Goal: Use online tool/utility: Utilize a website feature to perform a specific function

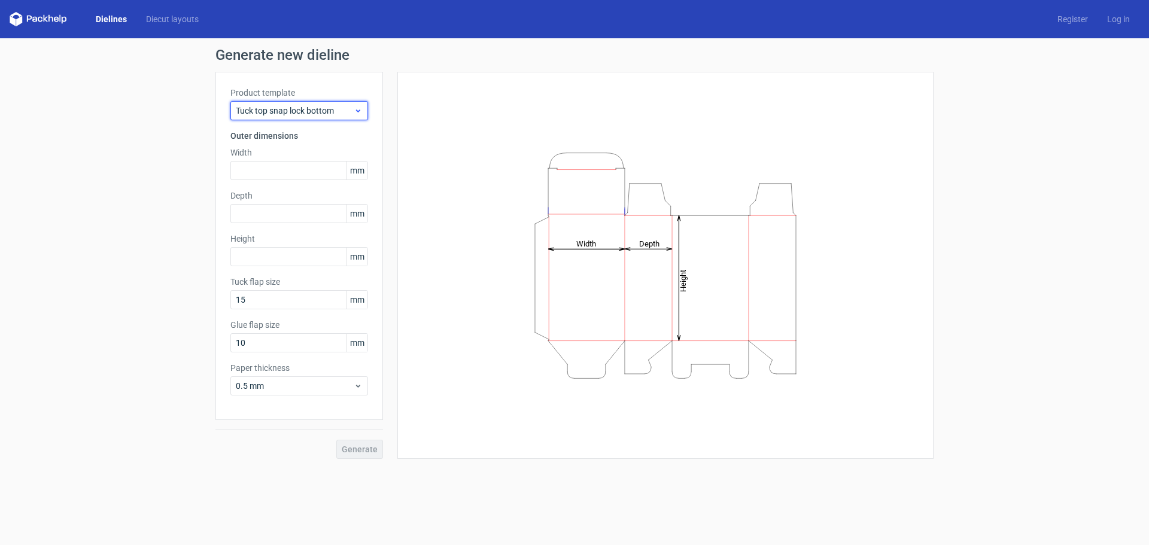
click at [355, 110] on icon at bounding box center [358, 111] width 9 height 10
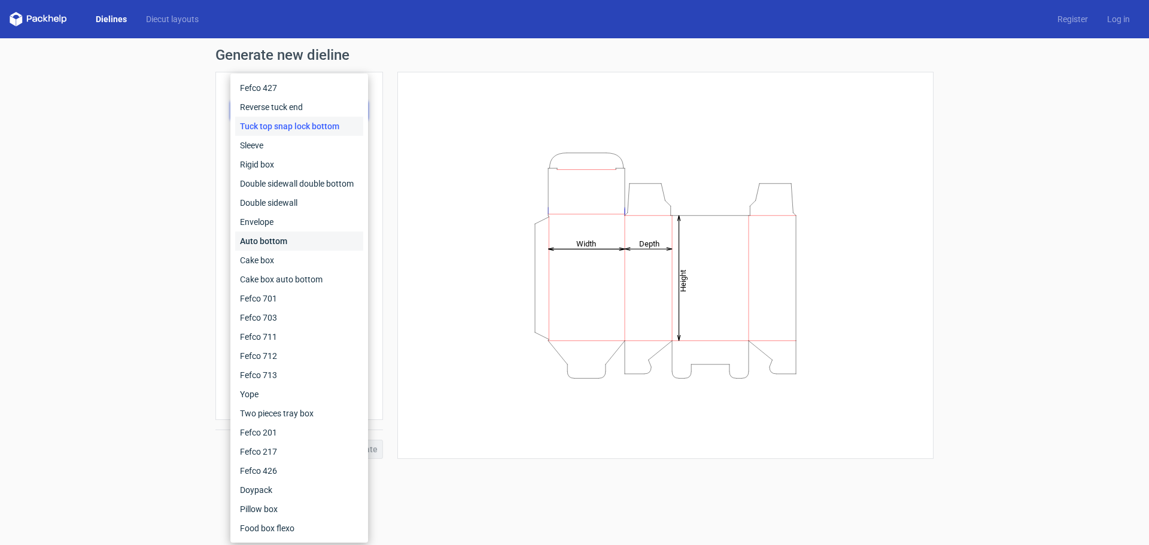
click at [262, 240] on div "Auto bottom" at bounding box center [299, 241] width 128 height 19
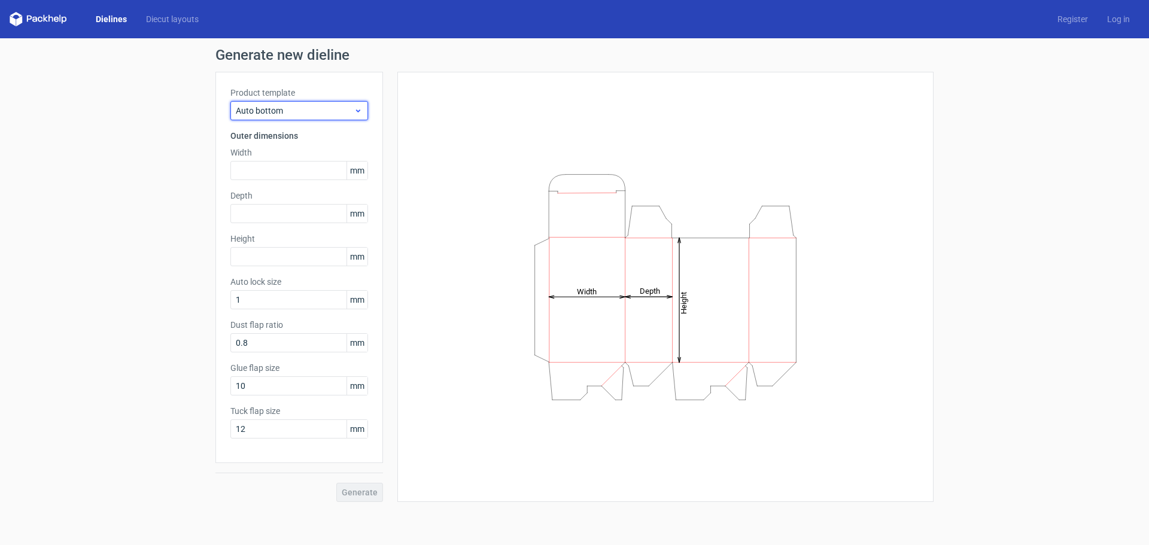
click at [316, 113] on span "Auto bottom" at bounding box center [295, 111] width 118 height 12
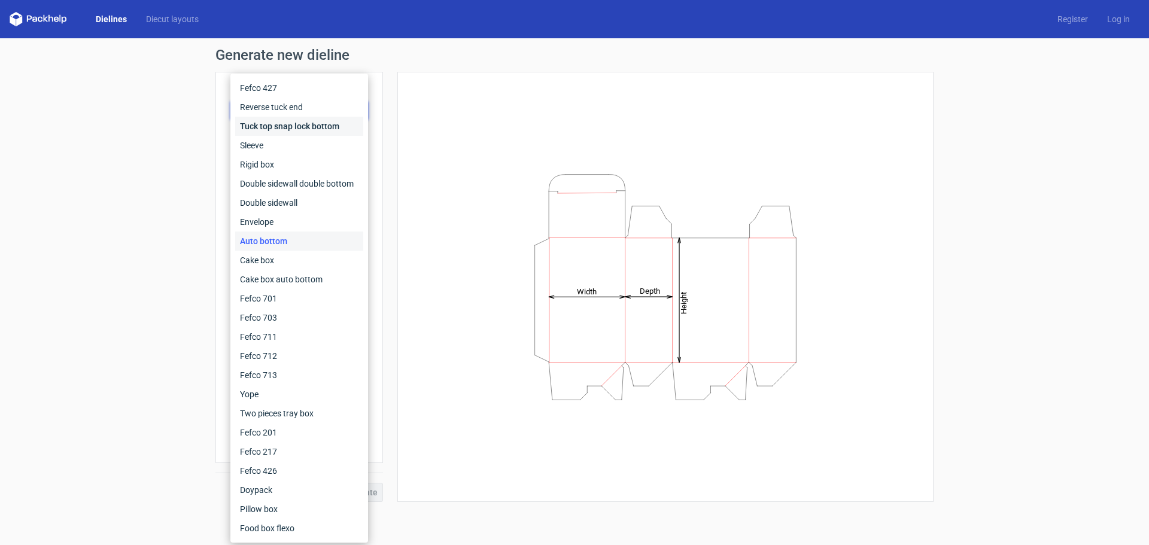
click at [268, 130] on div "Tuck top snap lock bottom" at bounding box center [299, 126] width 128 height 19
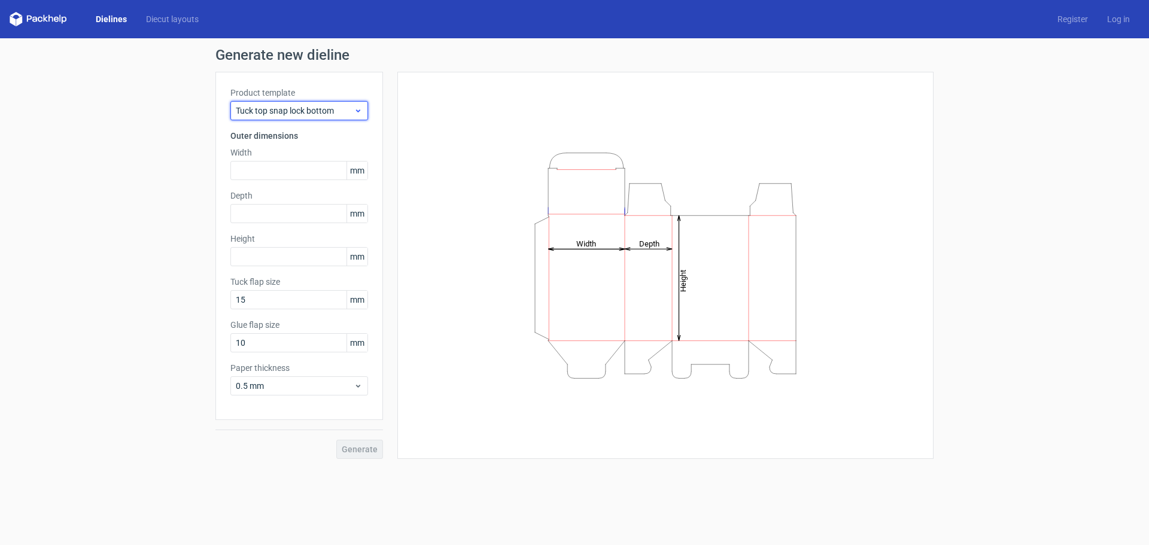
click at [299, 114] on span "Tuck top snap lock bottom" at bounding box center [295, 111] width 118 height 12
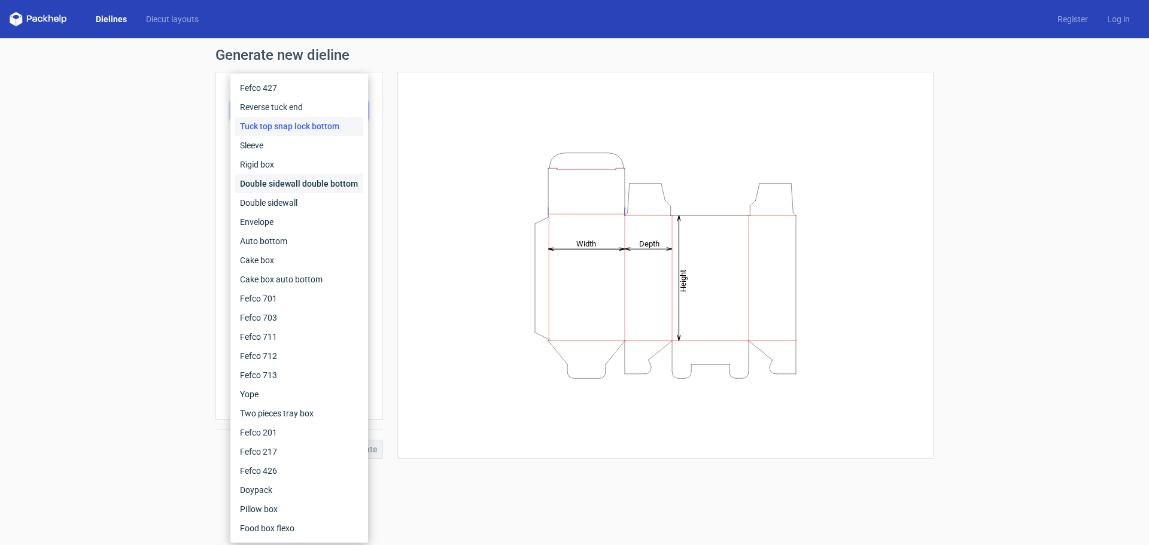
click at [269, 184] on div "Double sidewall double bottom" at bounding box center [299, 183] width 128 height 19
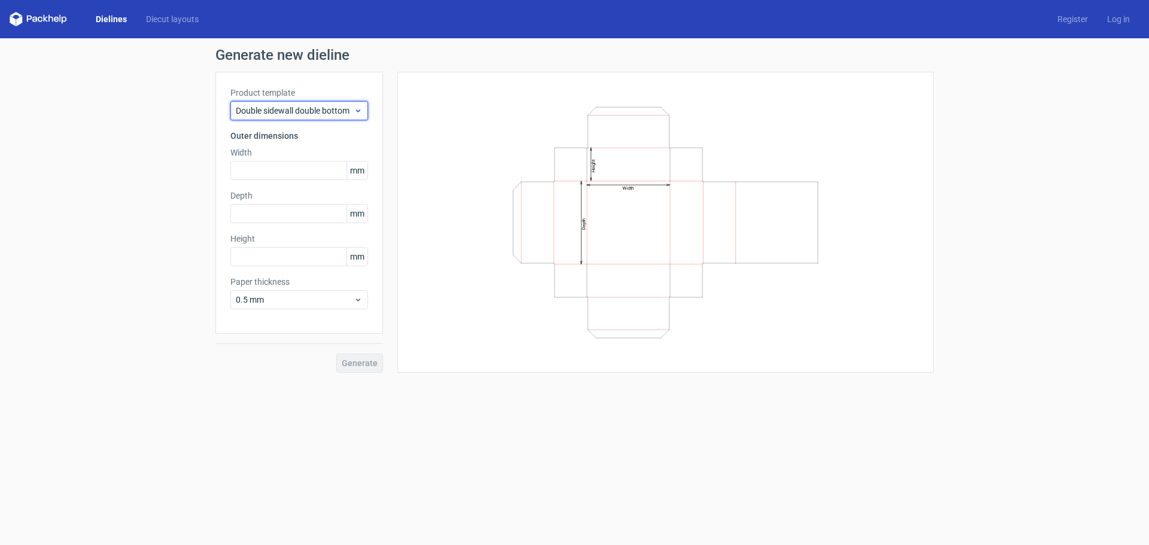
click at [288, 114] on span "Double sidewall double bottom" at bounding box center [295, 111] width 118 height 12
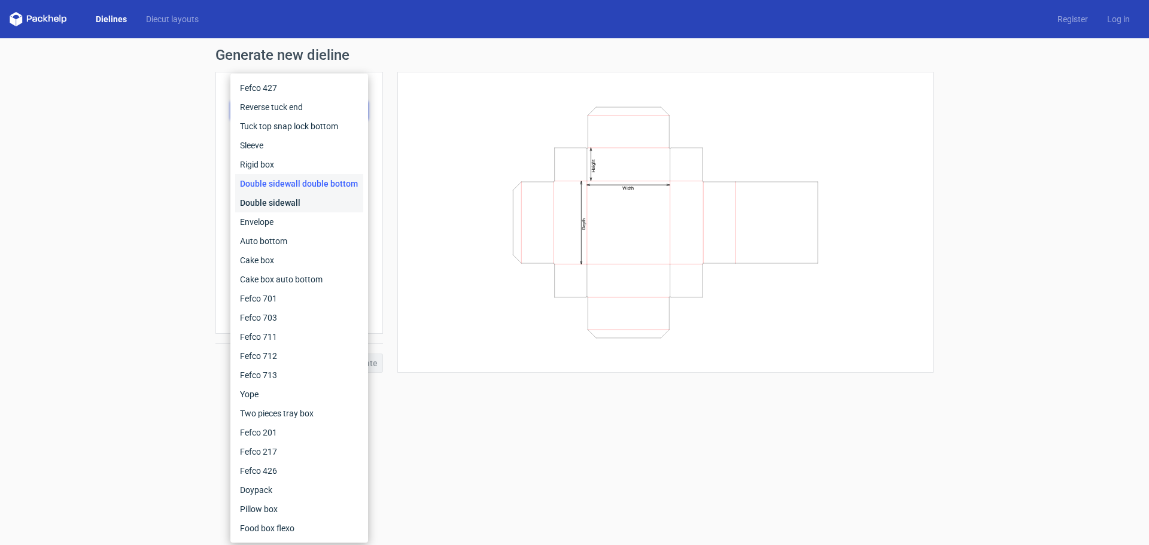
click at [267, 199] on div "Double sidewall" at bounding box center [299, 202] width 128 height 19
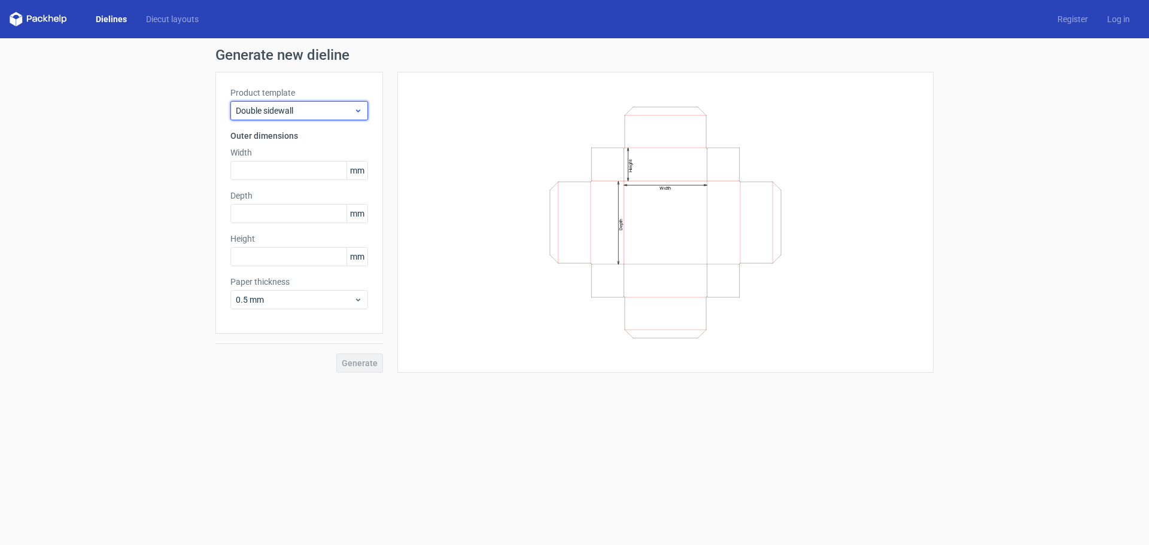
click at [294, 116] on span "Double sidewall" at bounding box center [295, 111] width 118 height 12
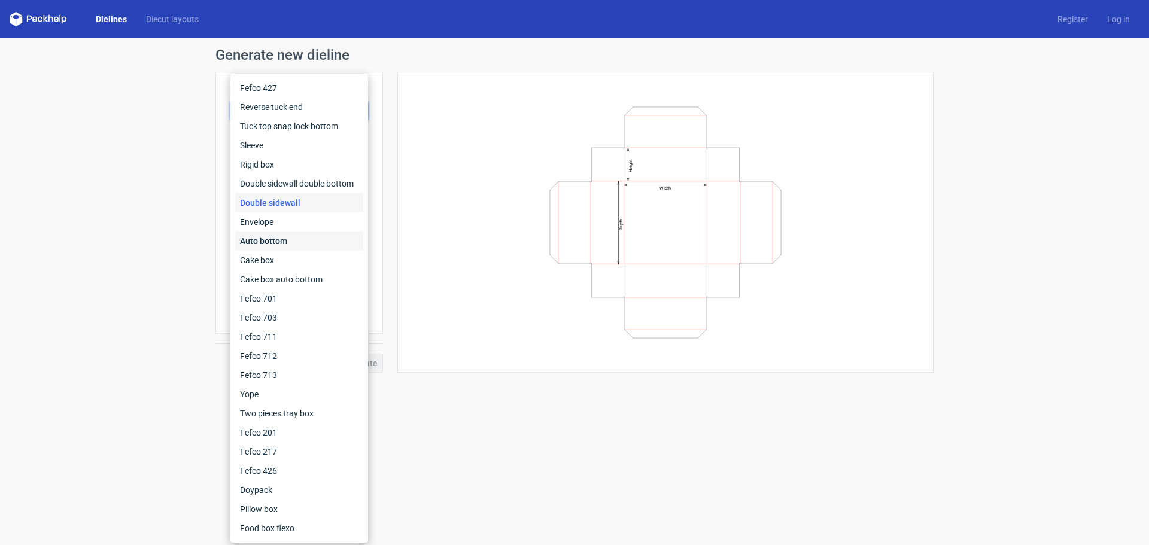
click at [270, 243] on div "Auto bottom" at bounding box center [299, 241] width 128 height 19
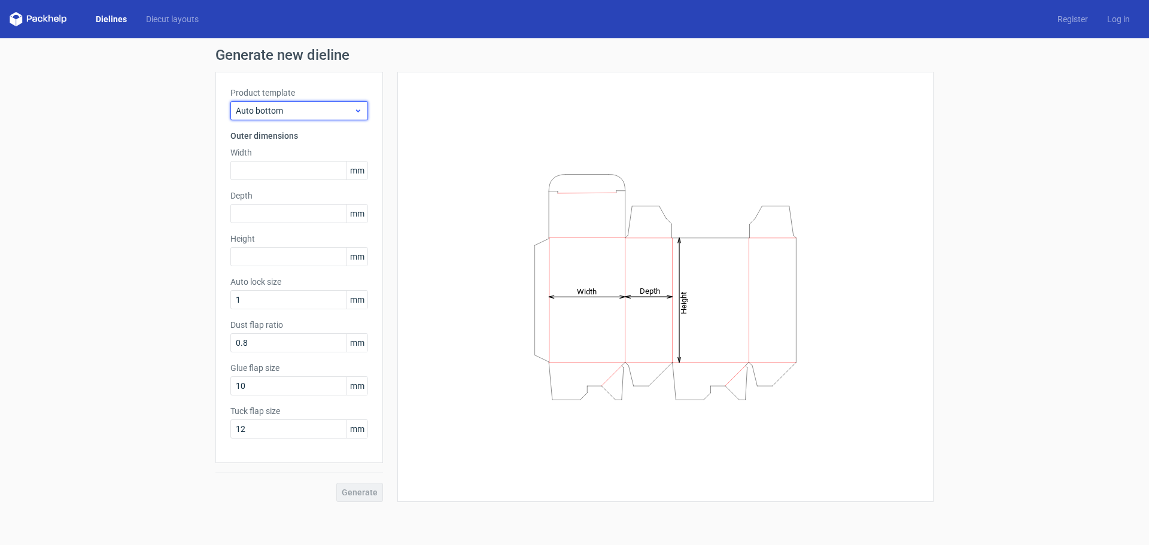
click at [326, 108] on span "Auto bottom" at bounding box center [295, 111] width 118 height 12
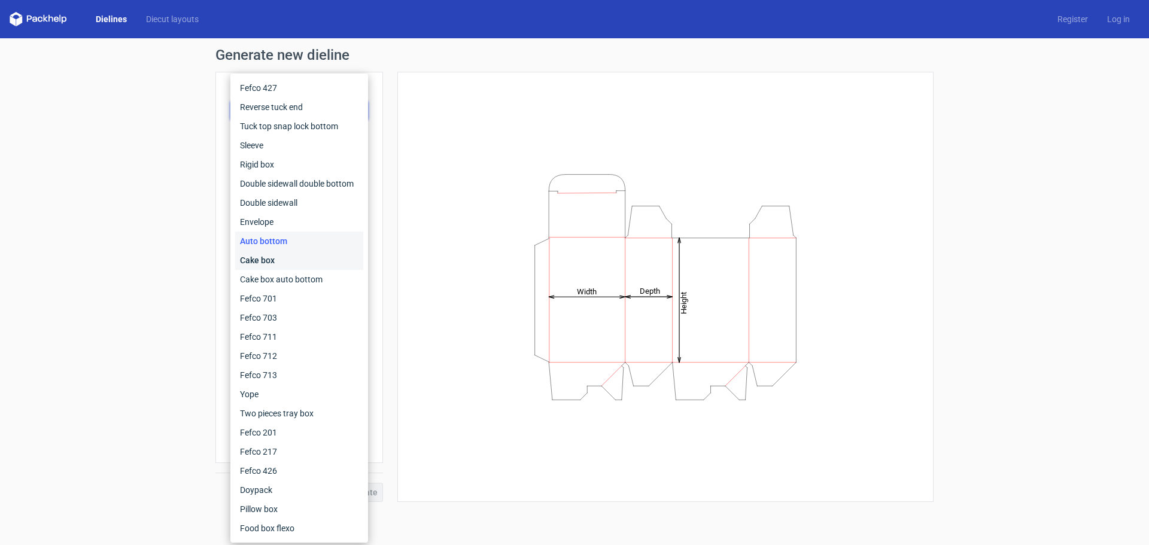
click at [270, 259] on div "Cake box" at bounding box center [299, 260] width 128 height 19
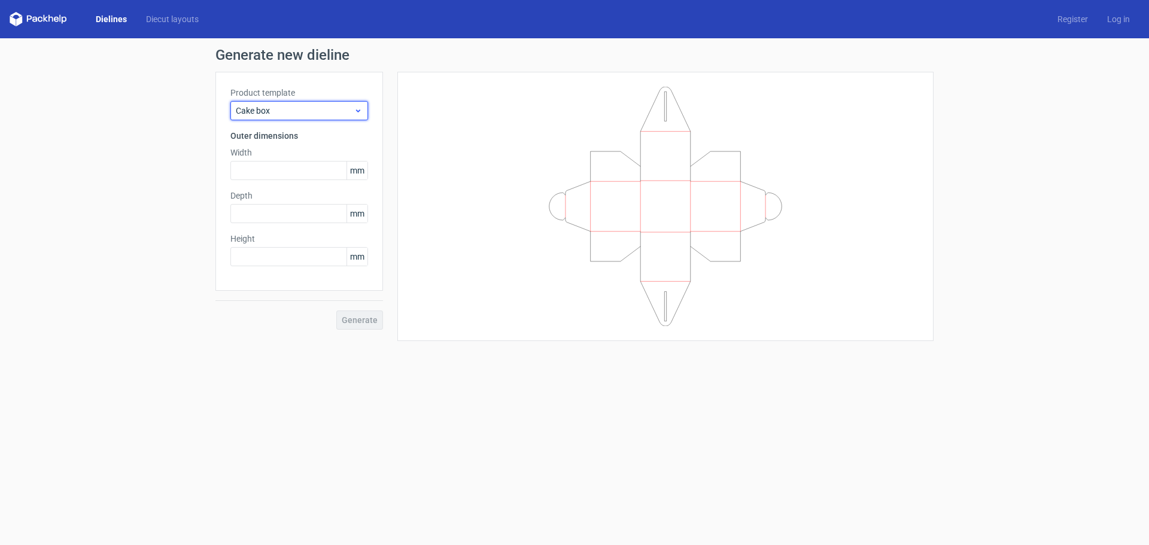
click at [308, 111] on span "Cake box" at bounding box center [295, 111] width 118 height 12
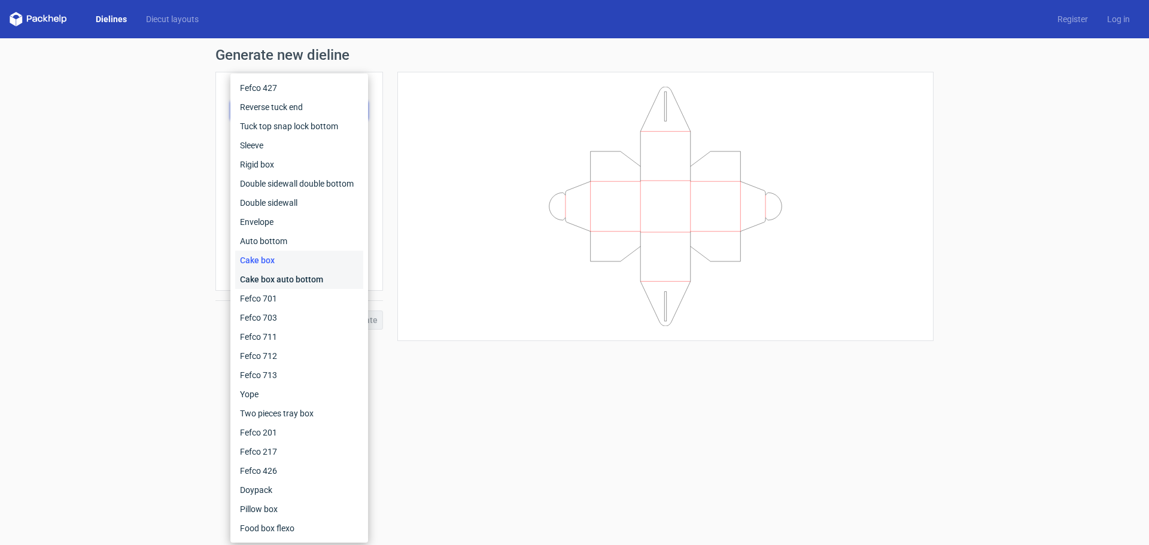
click at [278, 279] on div "Cake box auto bottom" at bounding box center [299, 279] width 128 height 19
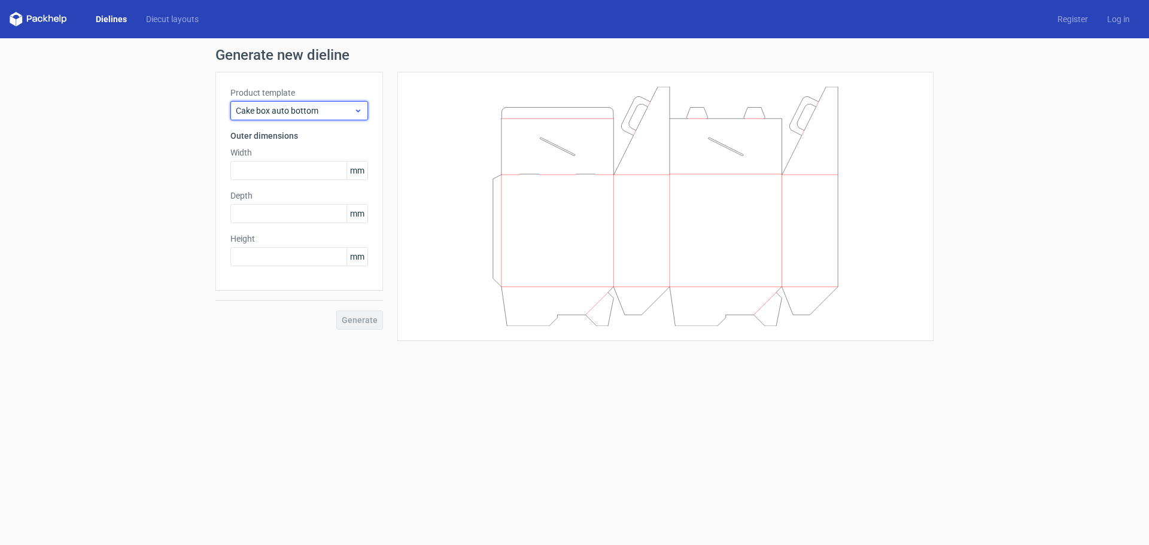
click at [300, 114] on span "Cake box auto bottom" at bounding box center [295, 111] width 118 height 12
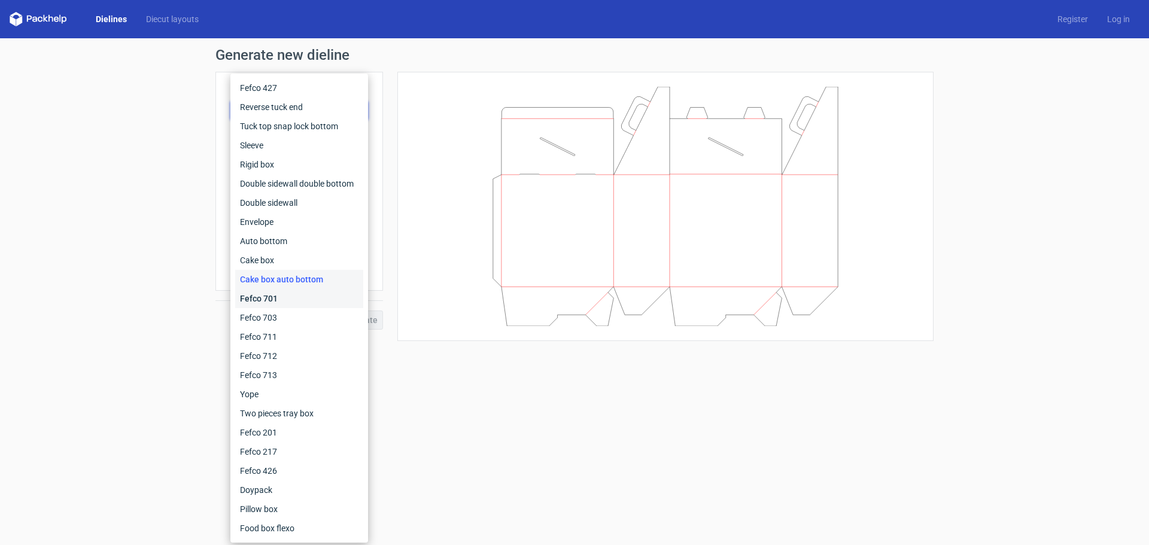
click at [265, 298] on div "Fefco 701" at bounding box center [299, 298] width 128 height 19
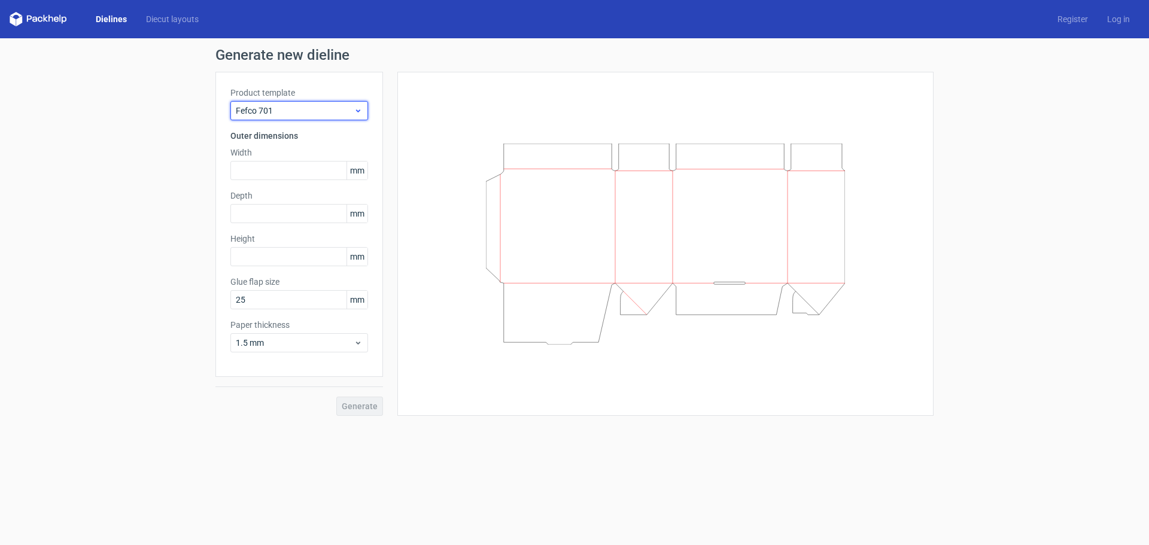
click at [314, 116] on span "Fefco 701" at bounding box center [295, 111] width 118 height 12
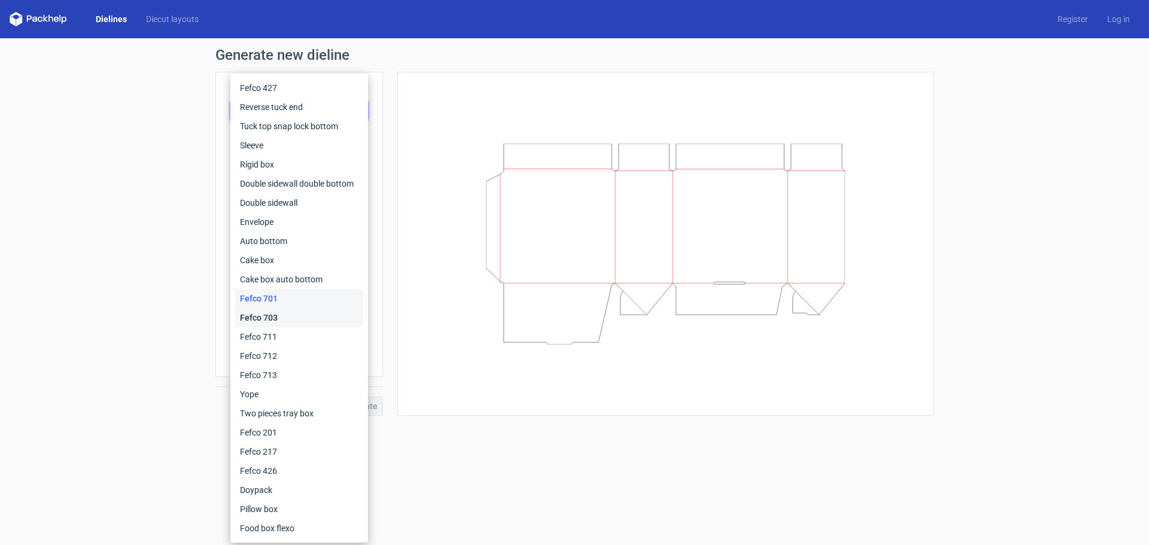
click at [263, 314] on div "Fefco 703" at bounding box center [299, 317] width 128 height 19
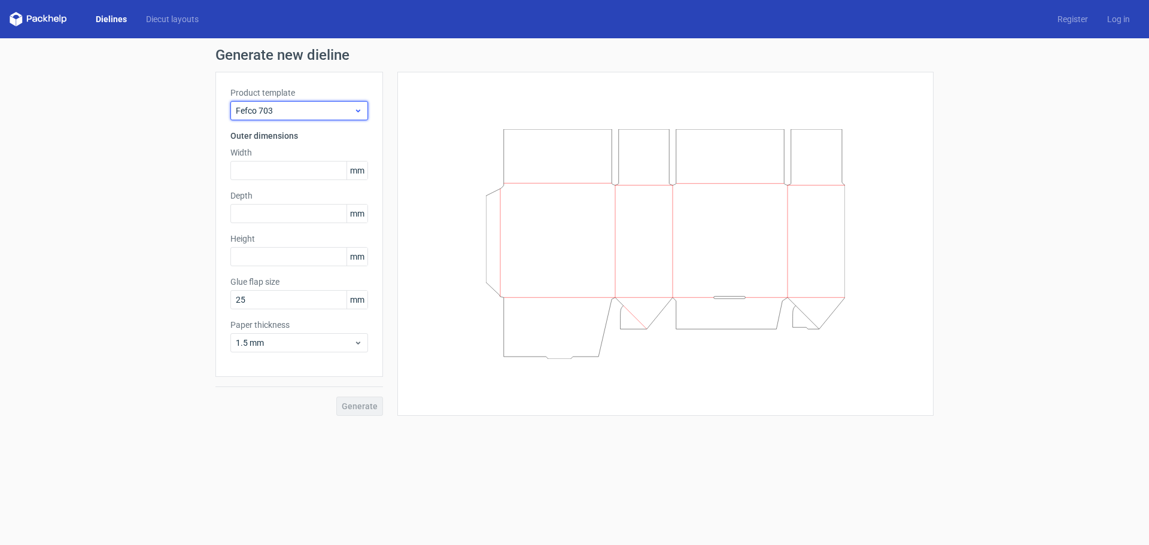
click at [313, 111] on span "Fefco 703" at bounding box center [295, 111] width 118 height 12
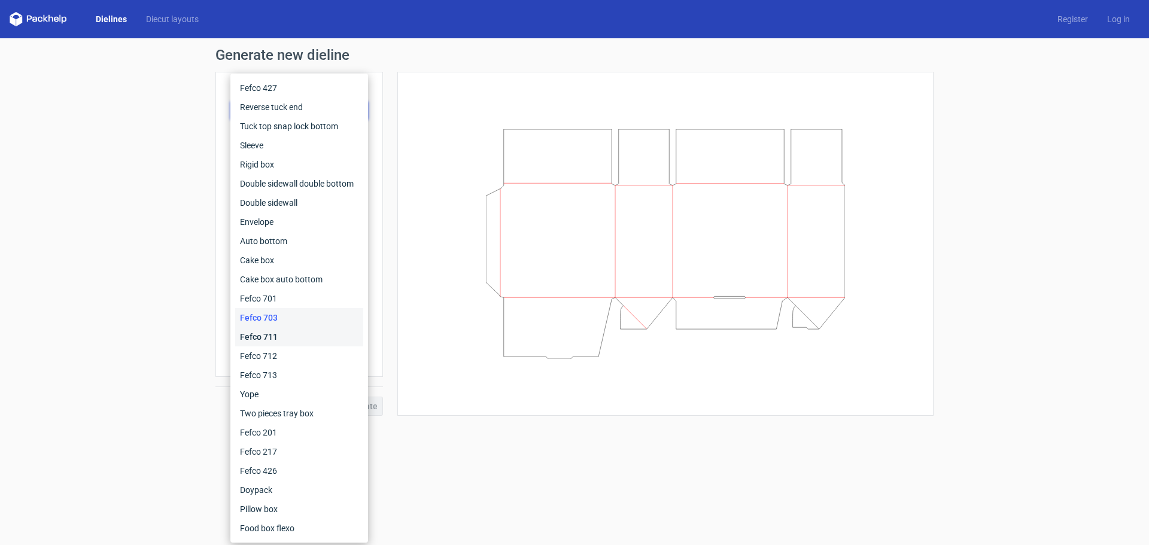
click at [269, 335] on div "Fefco 711" at bounding box center [299, 336] width 128 height 19
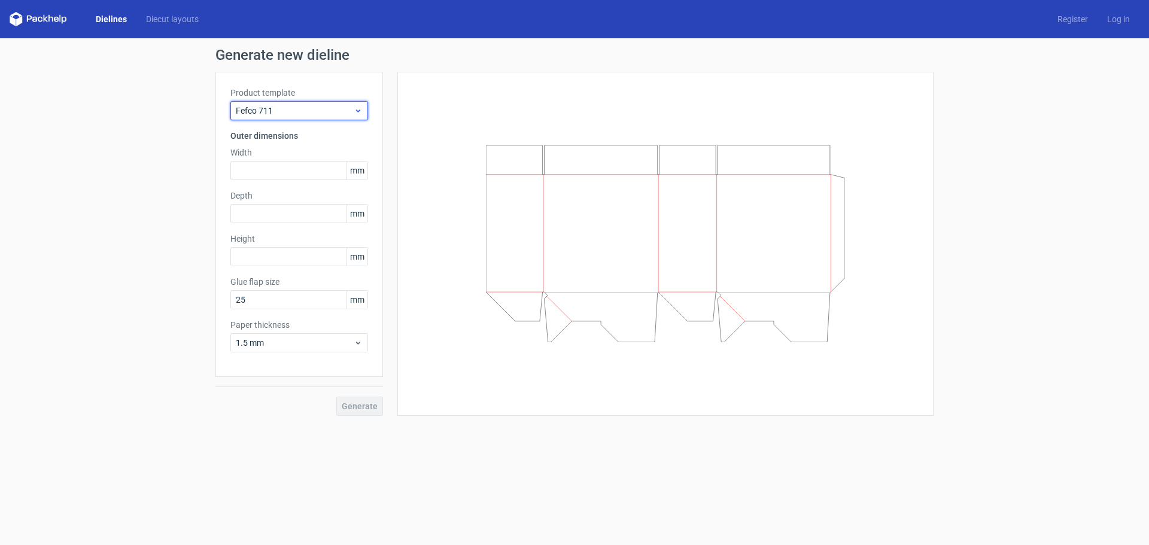
click at [306, 114] on span "Fefco 711" at bounding box center [295, 111] width 118 height 12
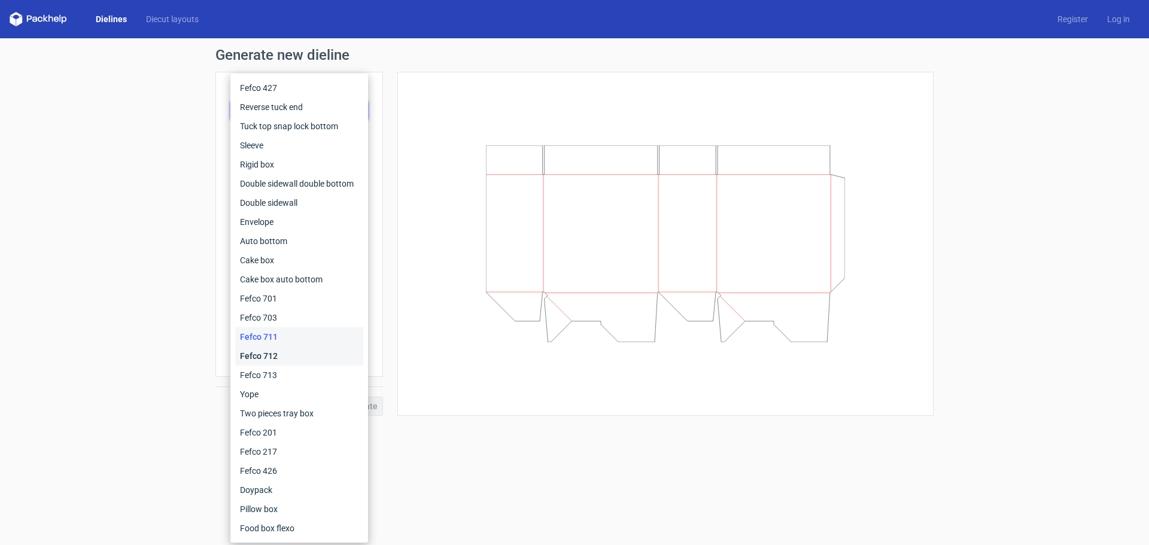
click at [267, 352] on div "Fefco 712" at bounding box center [299, 355] width 128 height 19
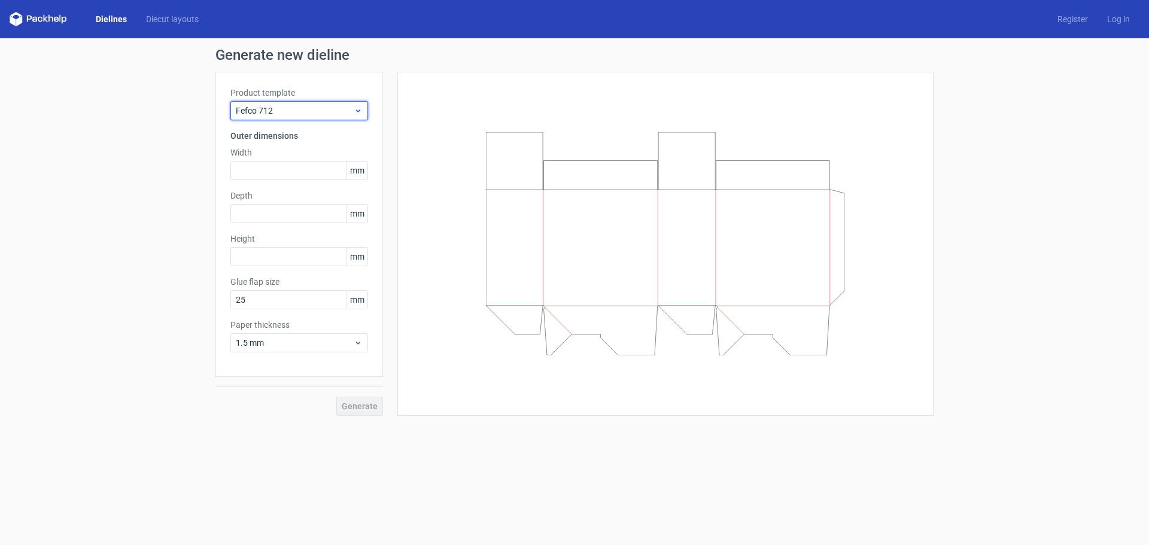
click at [309, 118] on div "Fefco 712" at bounding box center [299, 110] width 138 height 19
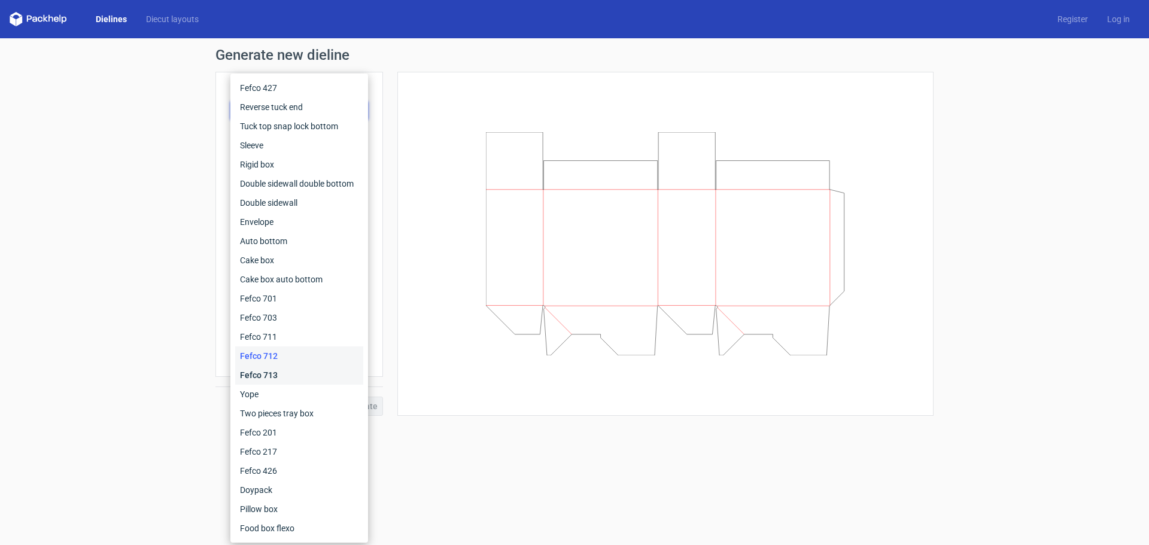
click at [272, 373] on div "Fefco 713" at bounding box center [299, 375] width 128 height 19
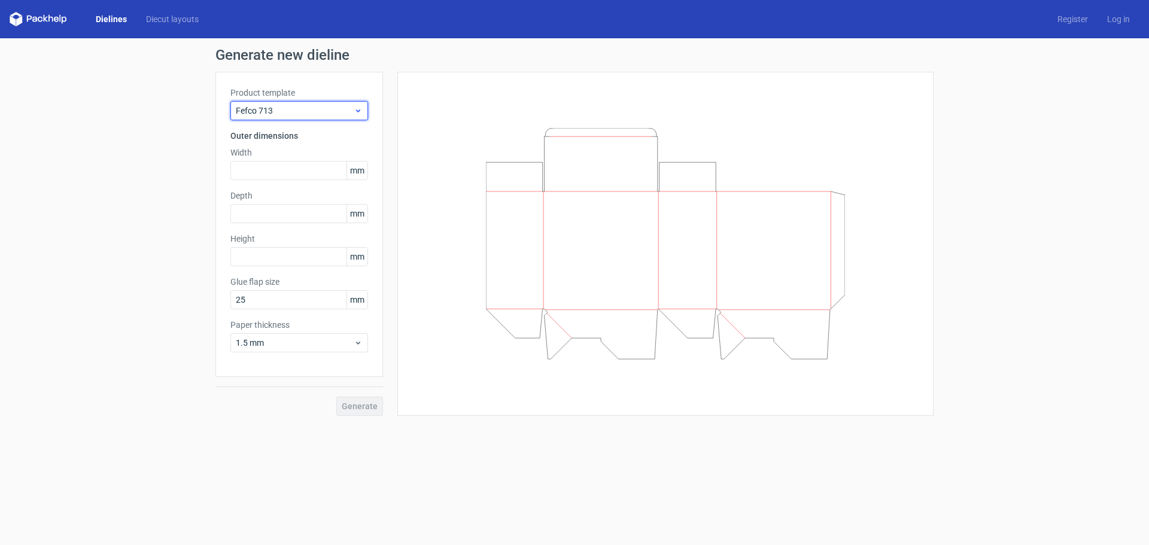
click at [324, 114] on span "Fefco 713" at bounding box center [295, 111] width 118 height 12
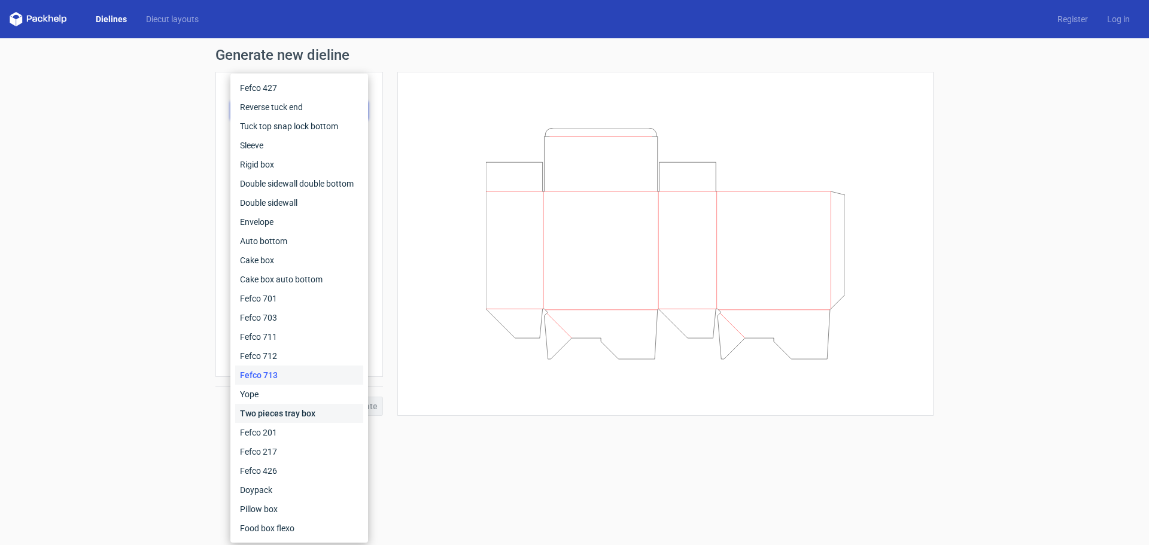
click at [282, 412] on div "Two pieces tray box" at bounding box center [299, 413] width 128 height 19
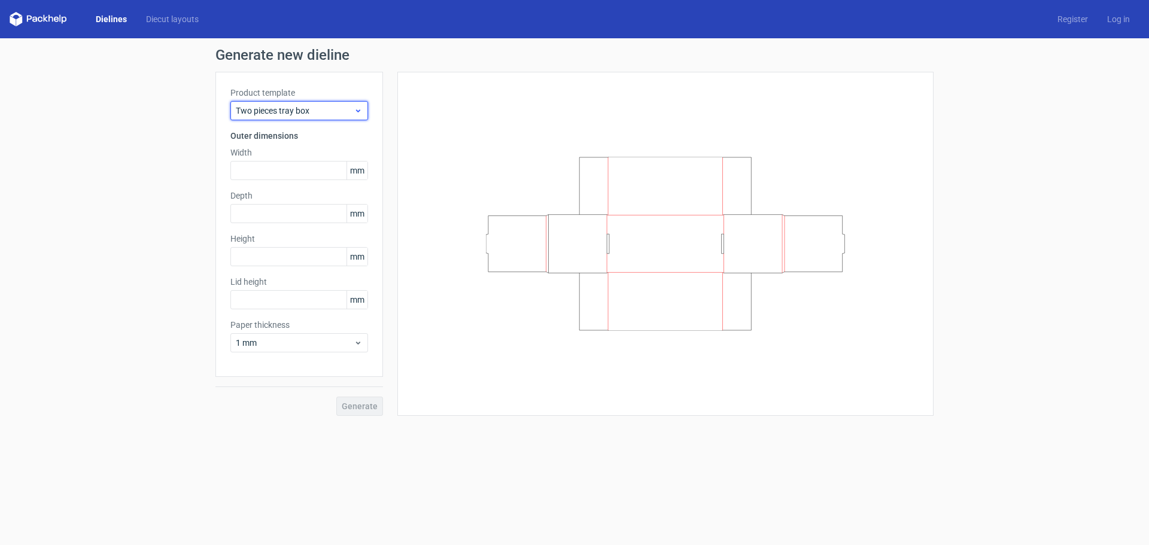
click at [292, 120] on div "Two pieces tray box" at bounding box center [299, 110] width 138 height 19
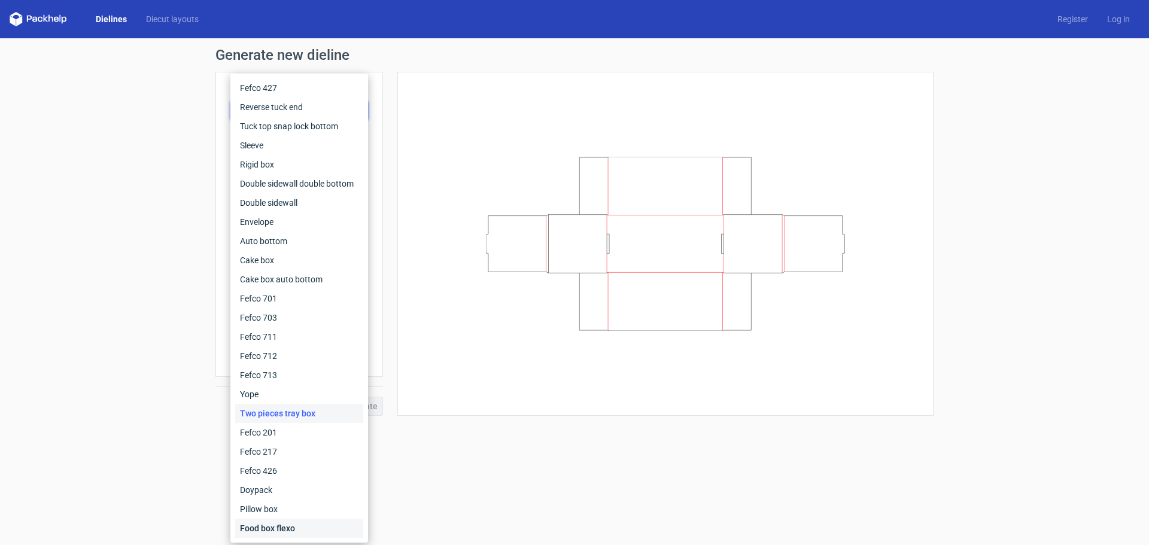
click at [267, 530] on div "Food box flexo" at bounding box center [299, 528] width 128 height 19
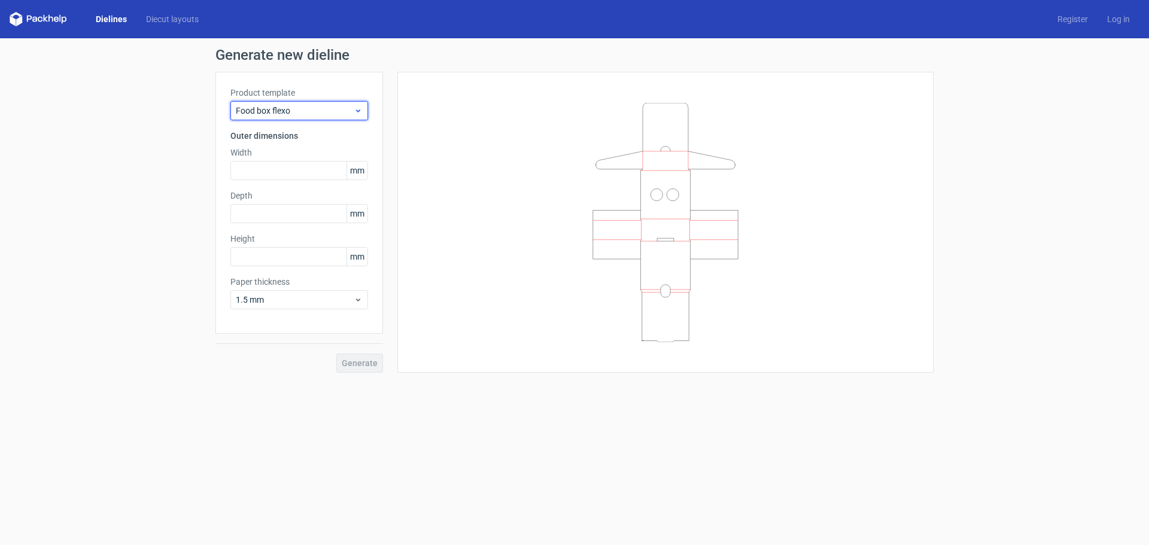
click at [278, 110] on span "Food box flexo" at bounding box center [295, 111] width 118 height 12
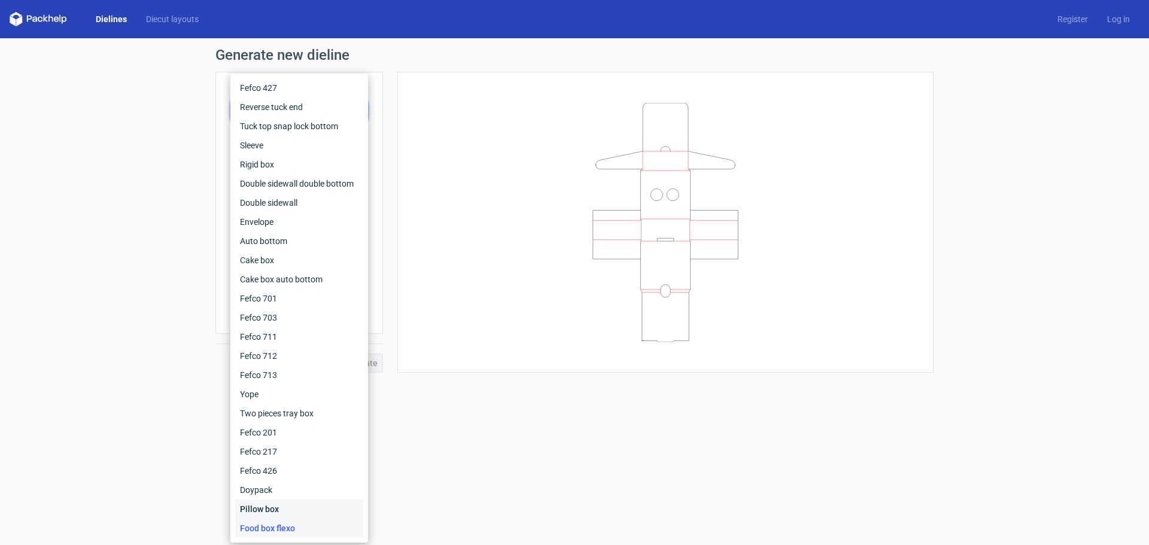
click at [253, 507] on div "Pillow box" at bounding box center [299, 509] width 128 height 19
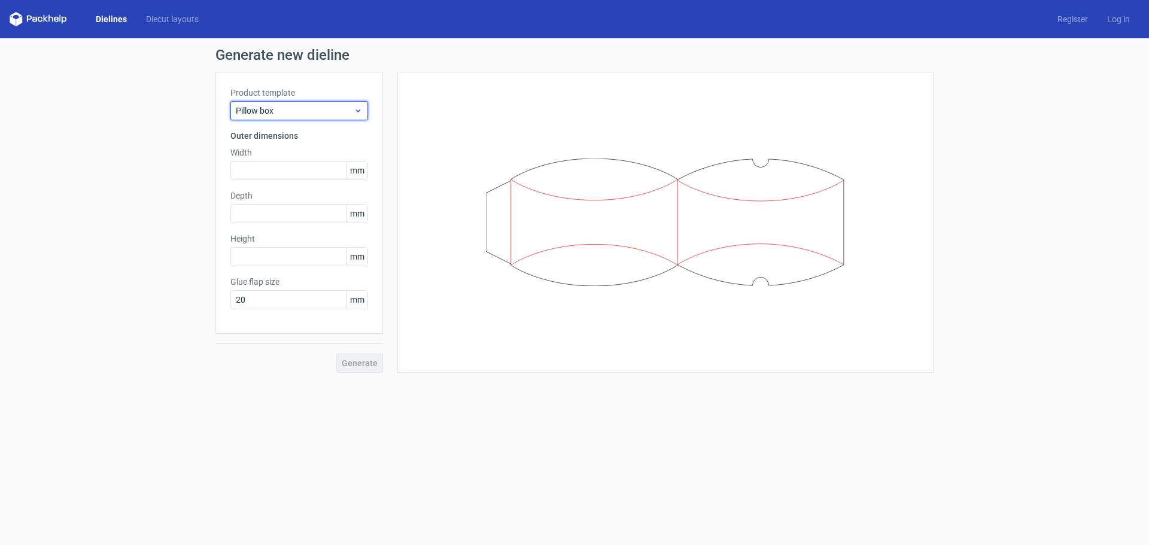
click at [296, 112] on span "Pillow box" at bounding box center [295, 111] width 118 height 12
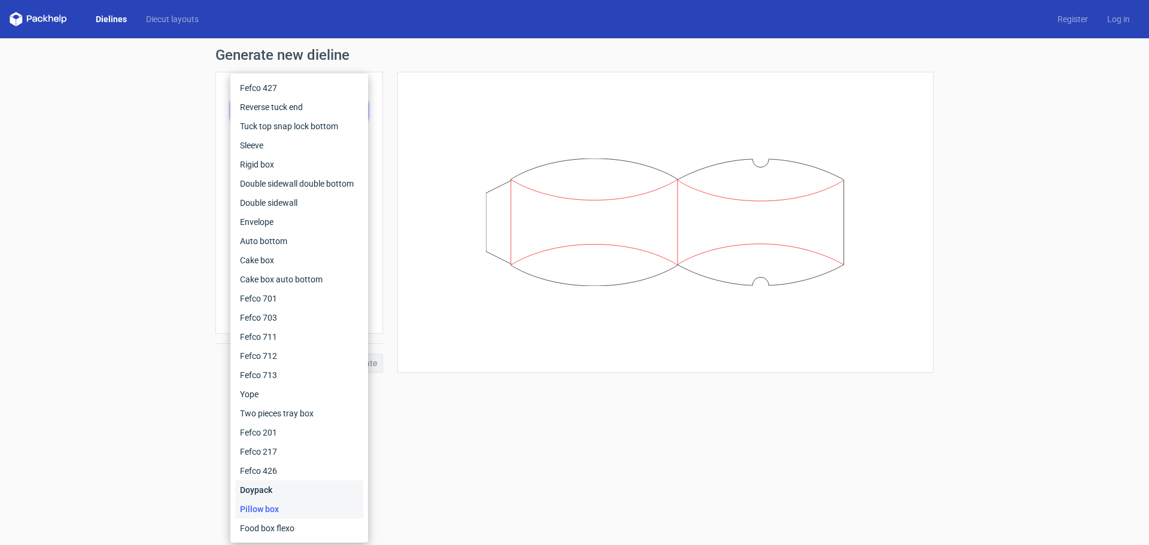
click at [255, 491] on div "Doypack" at bounding box center [299, 490] width 128 height 19
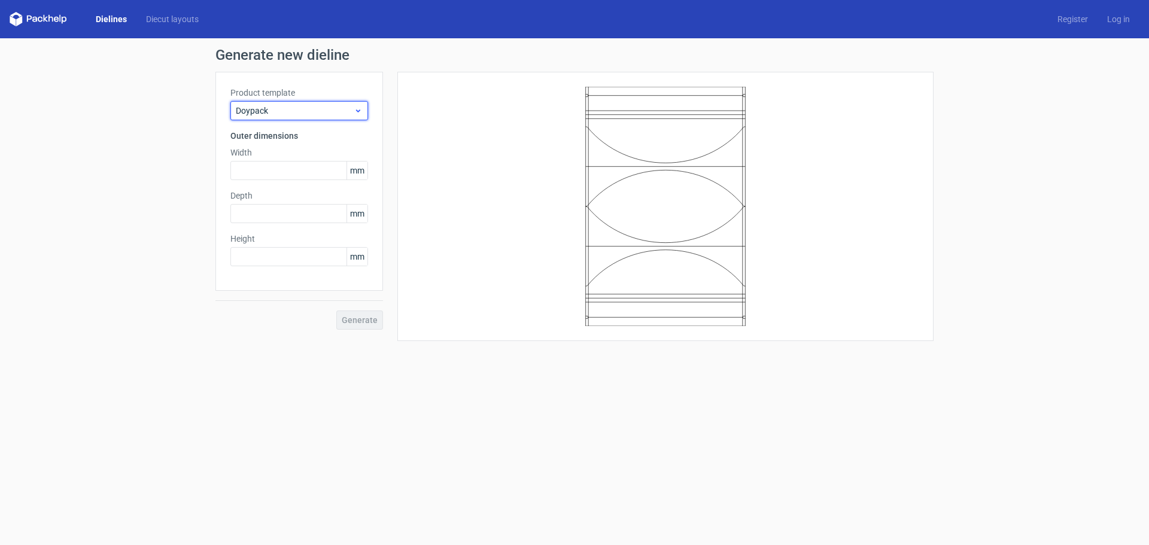
click at [286, 111] on span "Doypack" at bounding box center [295, 111] width 118 height 12
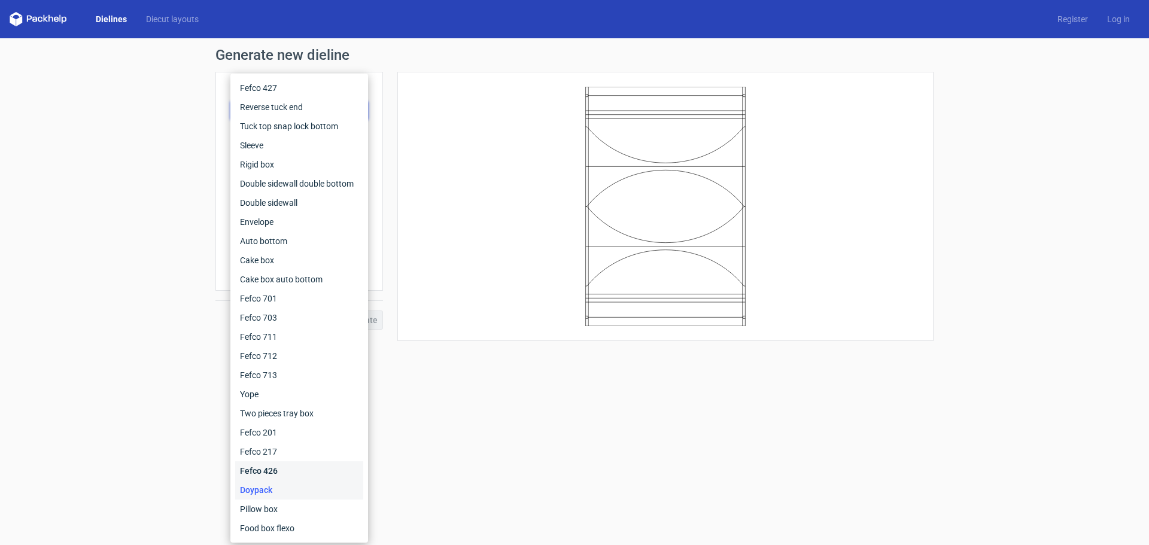
click at [263, 470] on div "Fefco 426" at bounding box center [299, 470] width 128 height 19
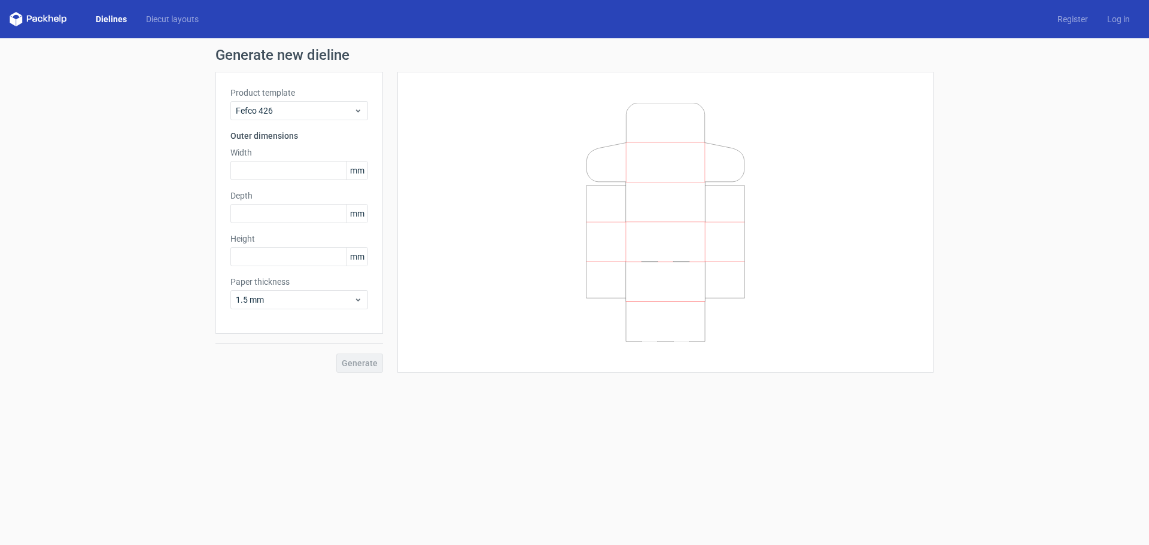
click at [50, 19] on icon at bounding box center [38, 19] width 57 height 14
click at [41, 17] on icon at bounding box center [40, 19] width 5 height 5
click at [154, 19] on link "Diecut layouts" at bounding box center [172, 19] width 72 height 12
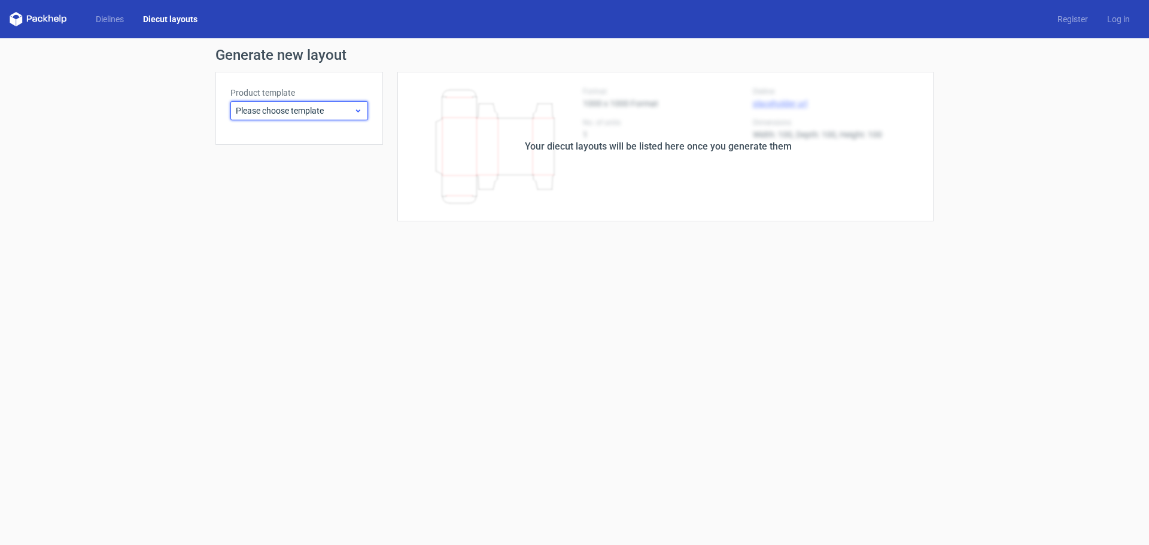
click at [319, 118] on div "Please choose template" at bounding box center [299, 110] width 138 height 19
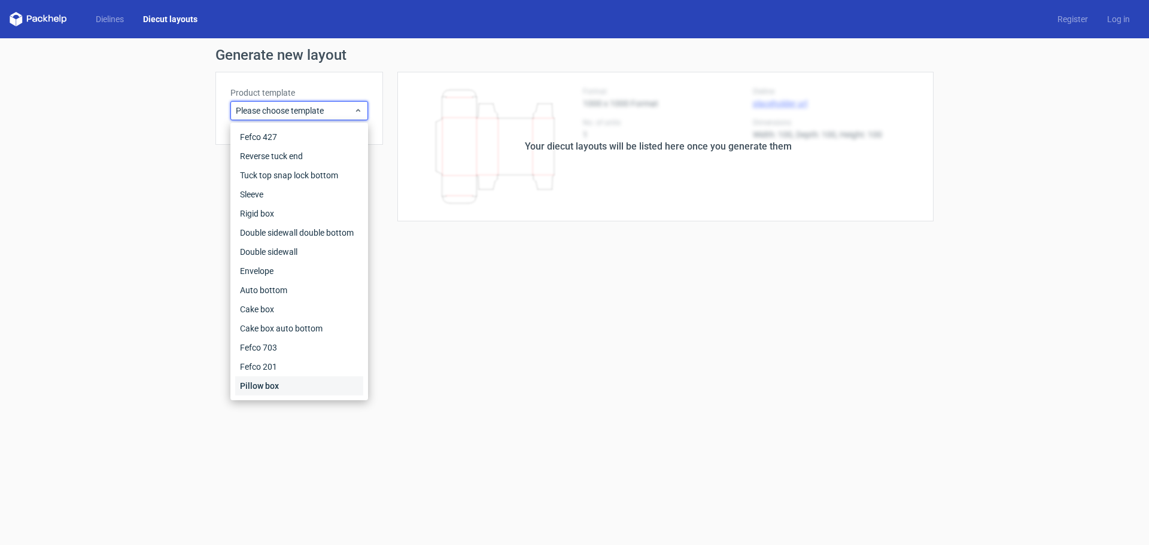
click at [262, 384] on div "Pillow box" at bounding box center [299, 385] width 128 height 19
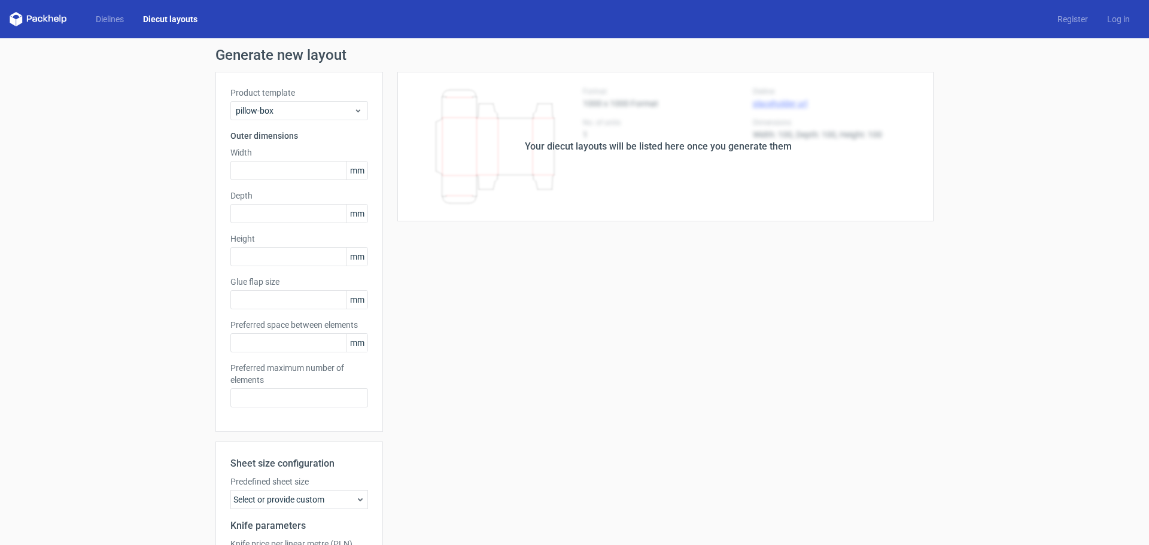
type input "20"
type input "5"
type input "48"
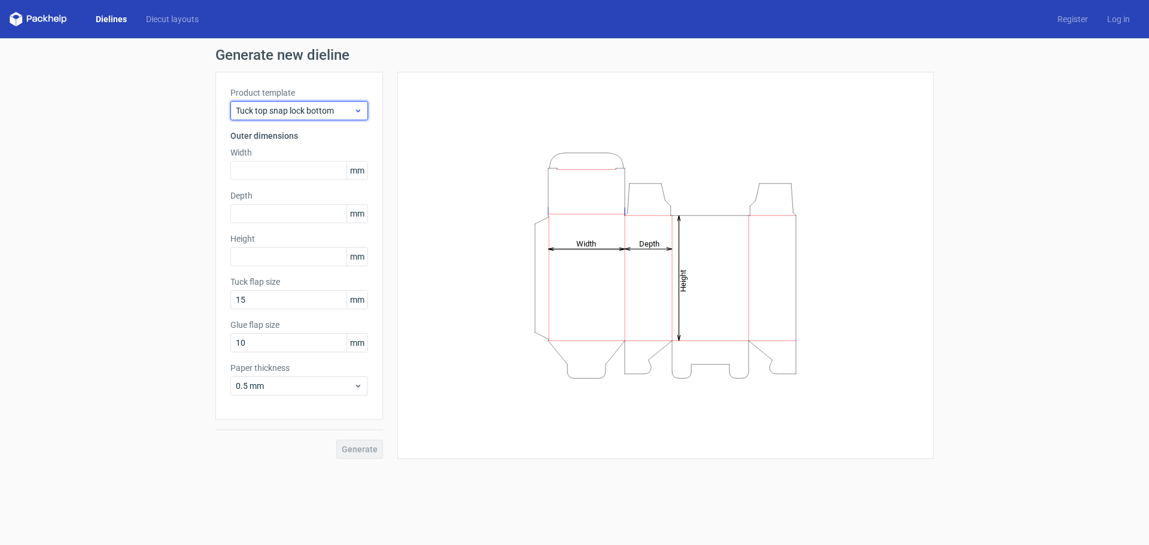
click at [358, 114] on icon at bounding box center [358, 111] width 9 height 10
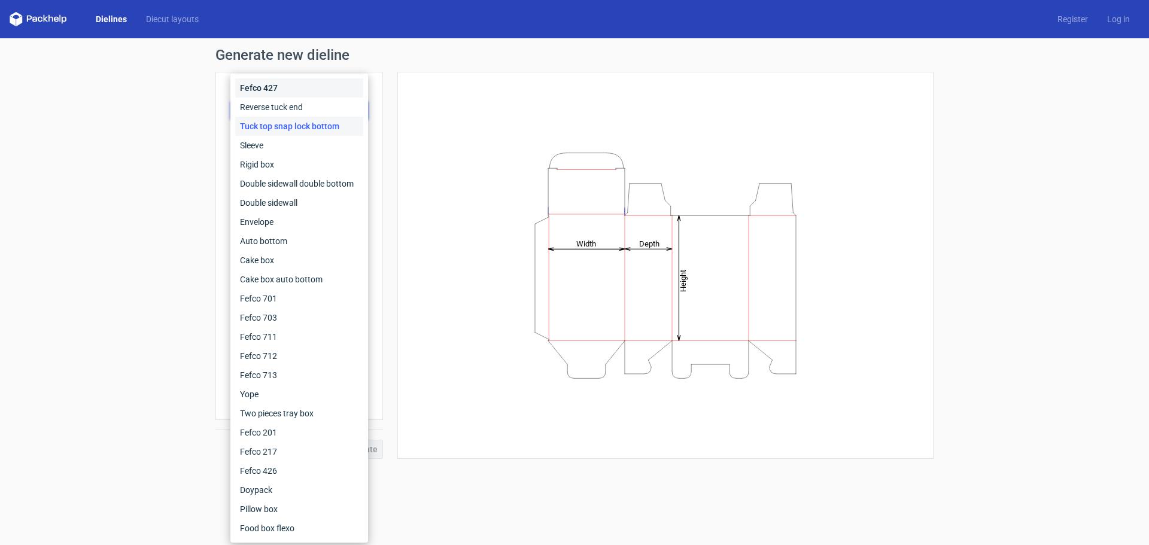
click at [291, 90] on div "Fefco 427" at bounding box center [299, 87] width 128 height 19
